Goal: Information Seeking & Learning: Check status

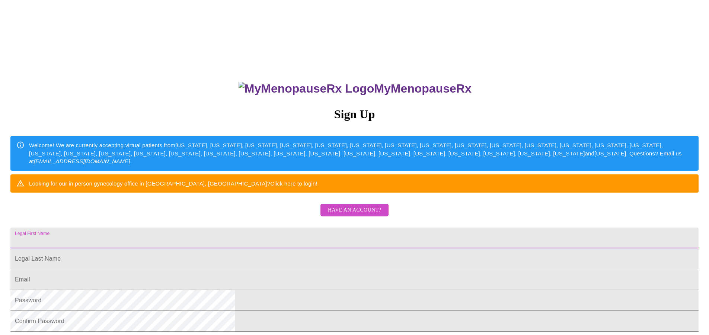
click at [282, 249] on input "Legal First Name" at bounding box center [354, 238] width 688 height 21
type input "[GEOGRAPHIC_DATA]"
click at [312, 269] on input "Legal First Name" at bounding box center [354, 259] width 688 height 21
type input "[PERSON_NAME]"
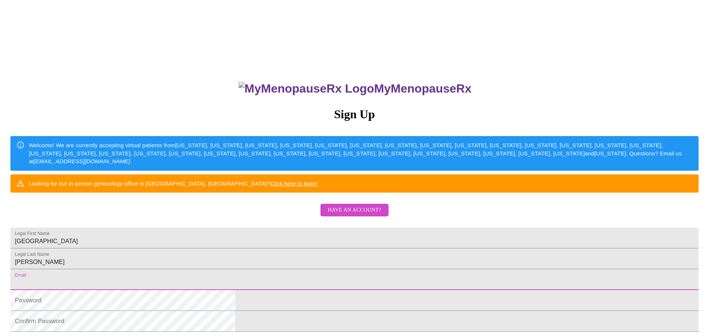
click at [297, 290] on input "Legal First Name" at bounding box center [354, 279] width 688 height 21
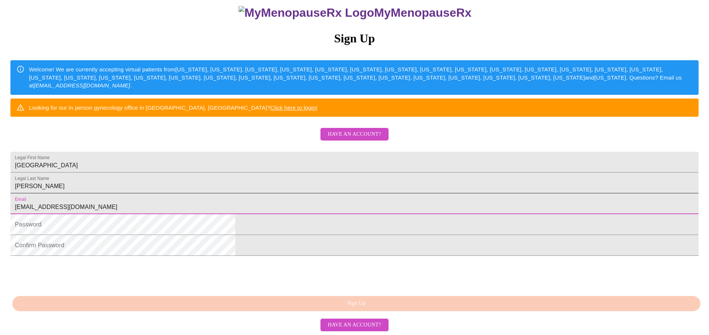
scroll to position [134, 0]
type input "[EMAIL_ADDRESS][DOMAIN_NAME]"
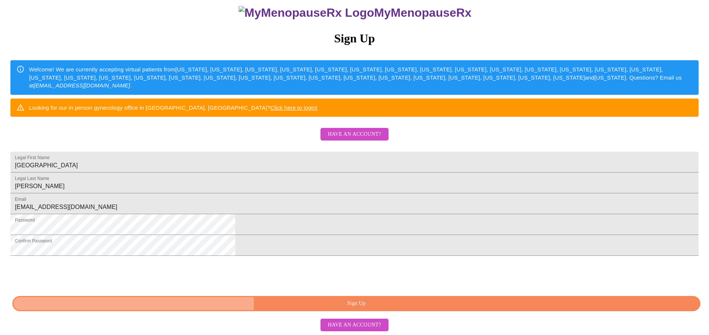
click at [365, 304] on span "Sign Up" at bounding box center [356, 303] width 671 height 9
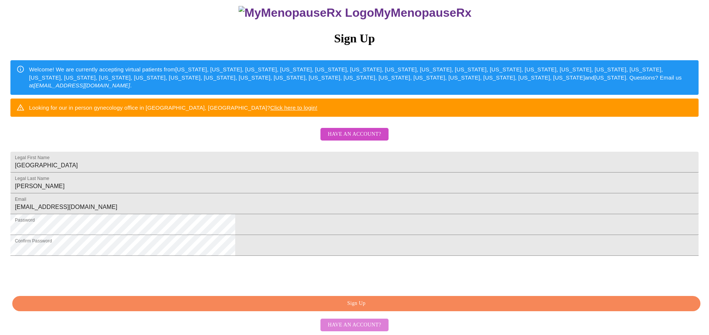
click at [362, 323] on span "Have an account?" at bounding box center [354, 325] width 53 height 9
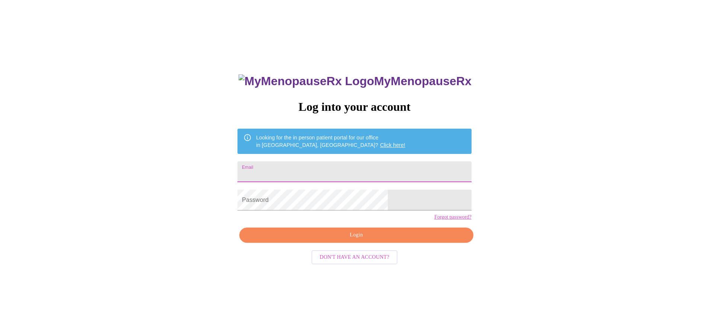
click at [315, 165] on input "Email" at bounding box center [354, 172] width 234 height 21
type input "[EMAIL_ADDRESS][DOMAIN_NAME]"
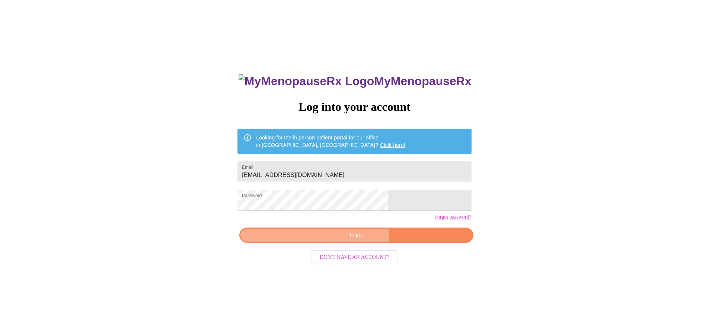
click at [327, 240] on span "Login" at bounding box center [356, 235] width 217 height 9
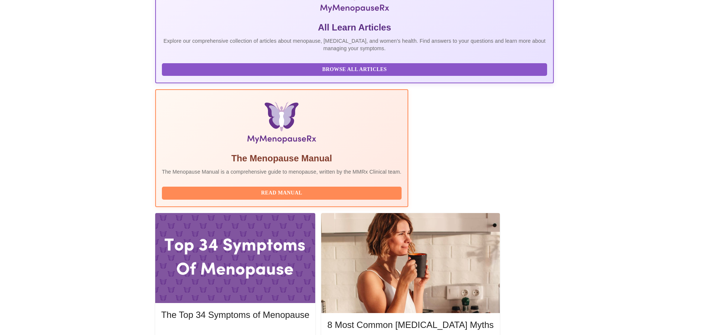
scroll to position [156, 0]
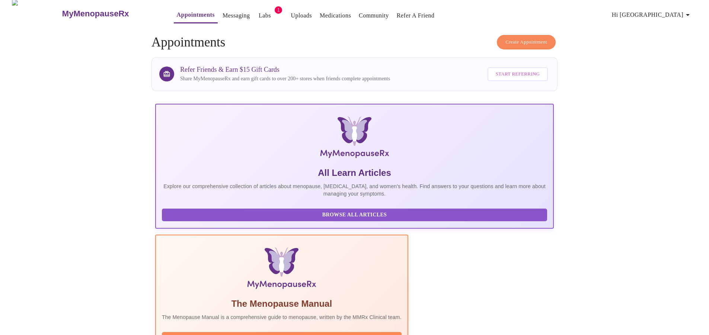
scroll to position [0, 0]
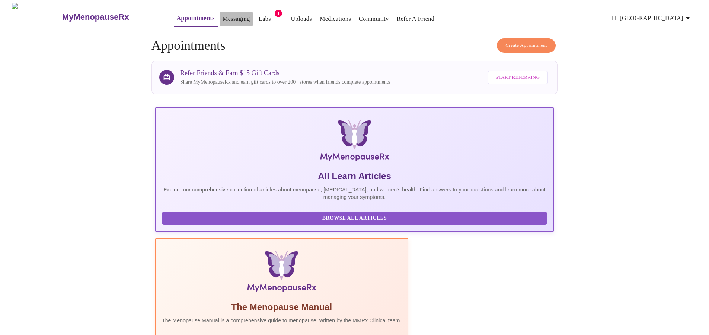
click at [223, 14] on link "Messaging" at bounding box center [236, 19] width 27 height 10
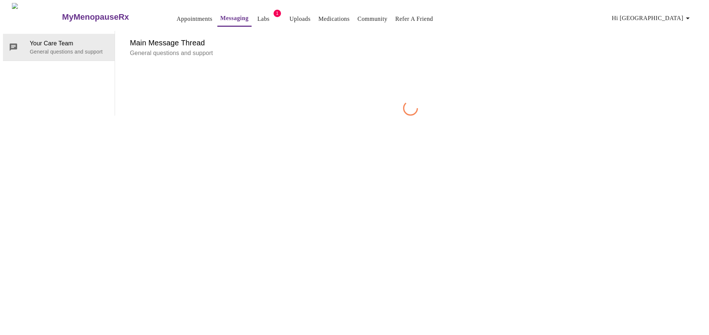
scroll to position [28, 0]
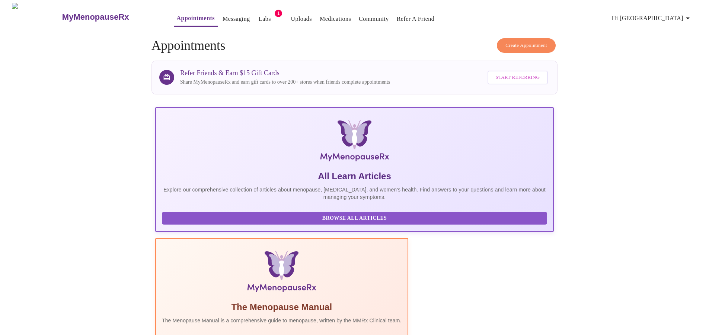
click at [253, 12] on button "Labs" at bounding box center [265, 19] width 24 height 15
click at [259, 15] on link "Labs" at bounding box center [265, 19] width 12 height 10
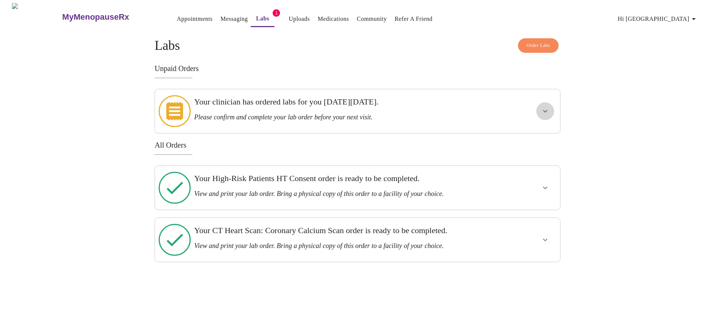
click at [546, 109] on icon "show more" at bounding box center [544, 111] width 9 height 9
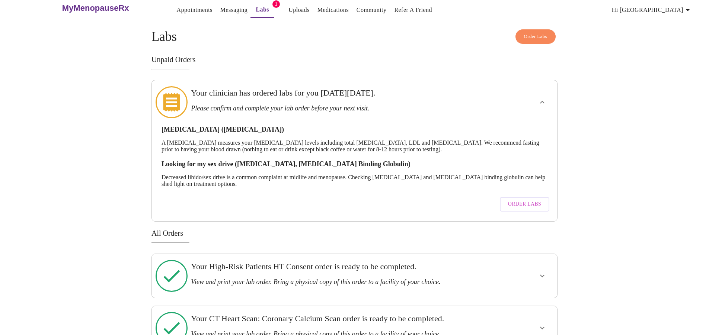
scroll to position [17, 0]
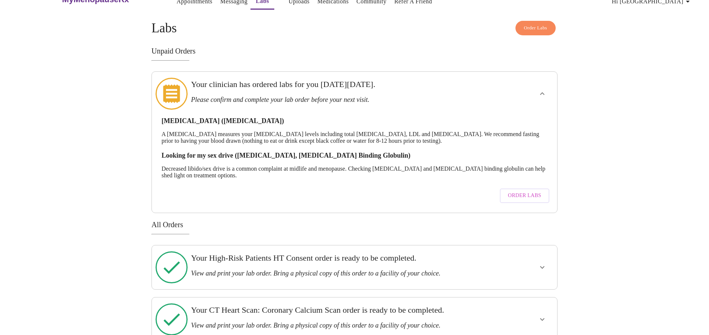
click at [539, 263] on icon "show more" at bounding box center [542, 267] width 9 height 9
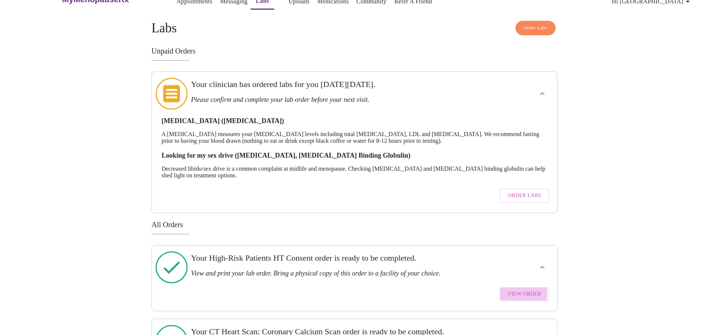
click at [514, 290] on span "View Order" at bounding box center [525, 294] width 34 height 9
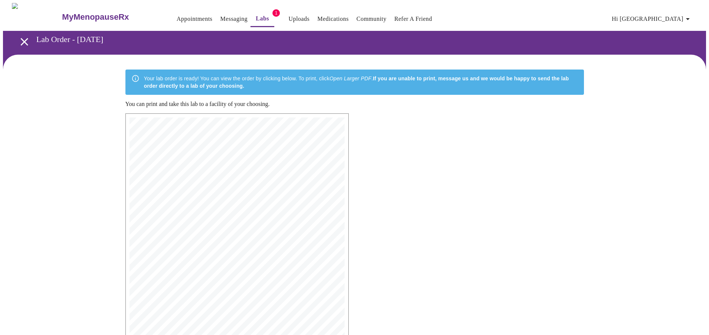
drag, startPoint x: 347, startPoint y: 162, endPoint x: 423, endPoint y: 125, distance: 84.9
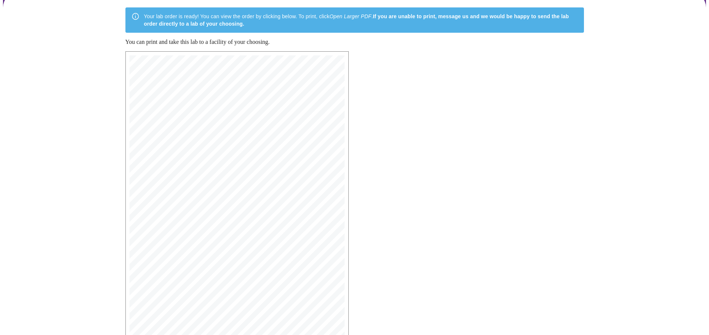
scroll to position [146, 0]
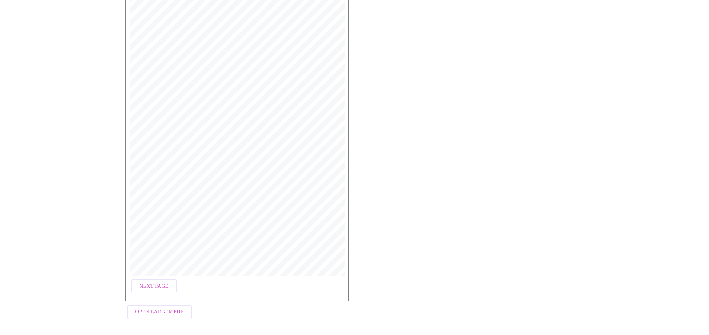
click at [166, 308] on span "Open Larger PDF" at bounding box center [159, 312] width 48 height 9
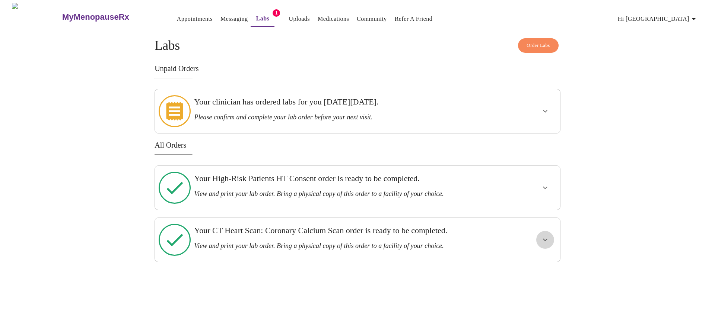
click at [545, 236] on icon "show more" at bounding box center [544, 240] width 9 height 9
click at [535, 262] on span "View Order" at bounding box center [527, 266] width 34 height 9
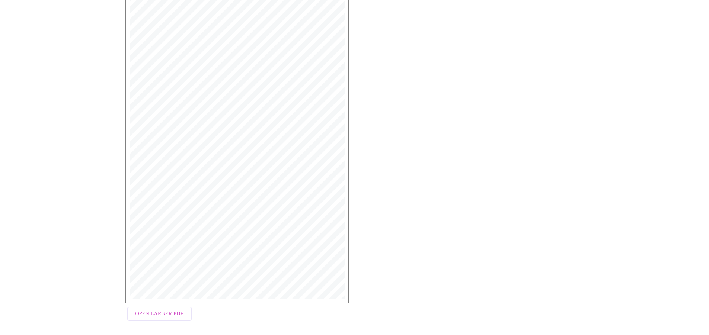
scroll to position [124, 0]
click at [171, 309] on span "Open Larger PDF" at bounding box center [159, 312] width 48 height 9
drag, startPoint x: 345, startPoint y: 27, endPoint x: 517, endPoint y: 175, distance: 226.7
click at [517, 175] on div "MyMenopauseRx | [DATE] 10:52 PM MyMenopauseRx | 1 of 1 MyMenopauseRx [STREET_AD…" at bounding box center [354, 156] width 471 height 346
click at [163, 310] on span "Open Larger PDF" at bounding box center [159, 312] width 48 height 9
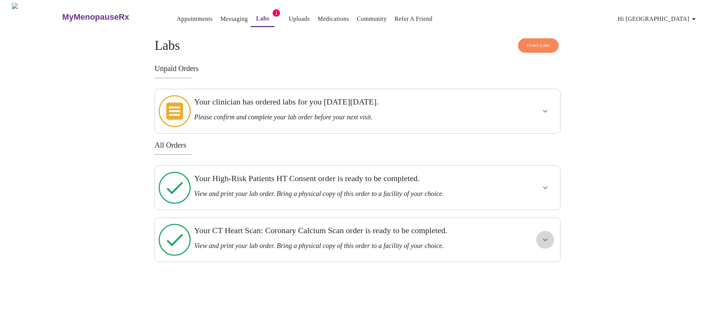
click at [542, 236] on icon "show more" at bounding box center [544, 240] width 9 height 9
click at [538, 262] on span "View Order" at bounding box center [527, 266] width 34 height 9
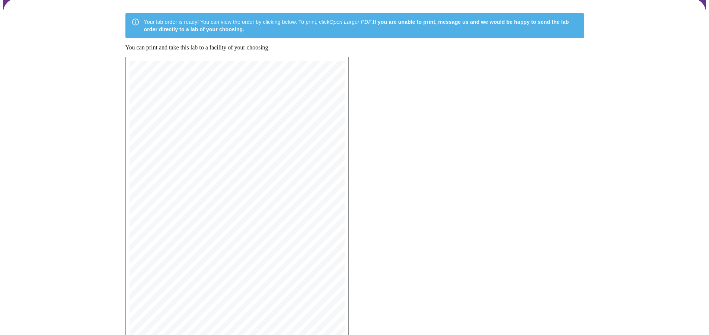
scroll to position [50, 0]
